Goal: Information Seeking & Learning: Find specific fact

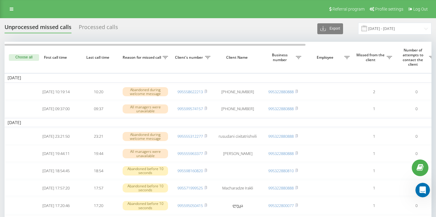
scroll to position [514, 0]
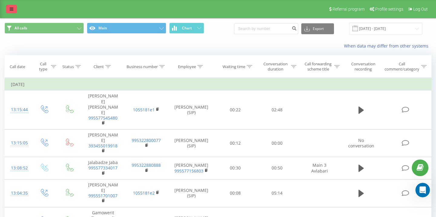
click at [10, 9] on icon at bounding box center [12, 9] width 4 height 4
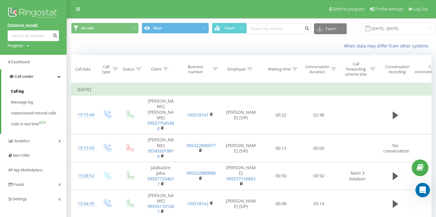
click at [22, 91] on span "Call log" at bounding box center [17, 91] width 13 height 6
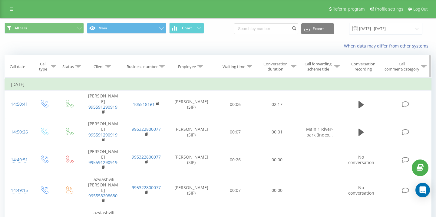
click at [199, 69] on div at bounding box center [199, 66] width 5 height 5
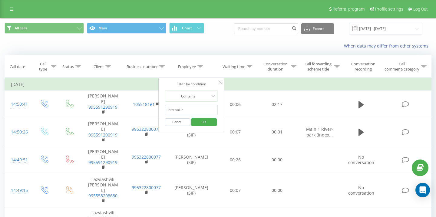
click at [177, 111] on input "text" at bounding box center [191, 110] width 53 height 11
type input "[PERSON_NAME]"
click at [201, 124] on span "OK" at bounding box center [204, 121] width 17 height 9
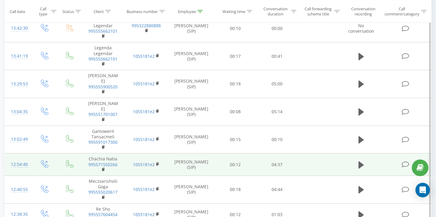
scroll to position [243, 0]
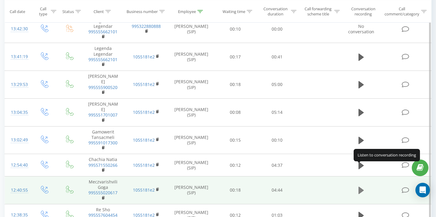
click at [360, 187] on icon at bounding box center [360, 190] width 5 height 7
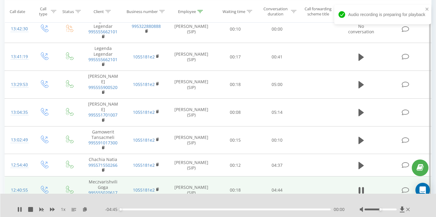
click at [391, 209] on div at bounding box center [380, 210] width 32 height 2
click at [394, 210] on div at bounding box center [380, 210] width 32 height 2
click at [51, 209] on icon at bounding box center [52, 210] width 5 height 4
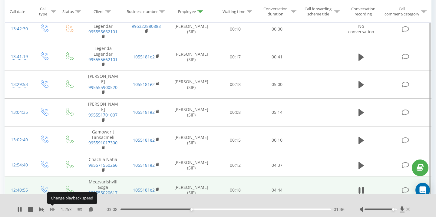
click at [51, 209] on icon at bounding box center [52, 210] width 5 height 4
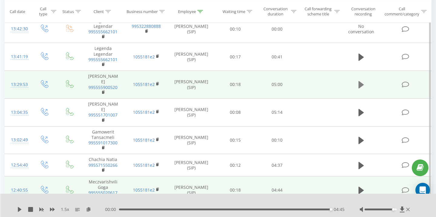
click at [359, 81] on icon at bounding box center [360, 84] width 5 height 7
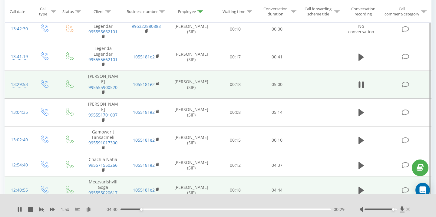
click at [359, 82] on icon at bounding box center [359, 85] width 2 height 7
click at [20, 210] on icon at bounding box center [20, 209] width 4 height 5
click at [218, 209] on div "02:19" at bounding box center [225, 210] width 210 height 2
click at [216, 209] on div "02:16" at bounding box center [225, 210] width 210 height 2
click at [211, 210] on div "02:09" at bounding box center [225, 210] width 210 height 2
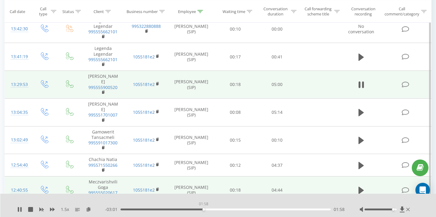
click at [203, 209] on div "01:58" at bounding box center [225, 210] width 210 height 2
click at [199, 209] on div "01:53" at bounding box center [225, 210] width 210 height 2
click at [194, 209] on div "01:45" at bounding box center [225, 210] width 210 height 2
click at [189, 209] on div "01:37" at bounding box center [225, 210] width 210 height 2
click at [193, 209] on div "01:43" at bounding box center [225, 210] width 210 height 2
